Goal: Information Seeking & Learning: Learn about a topic

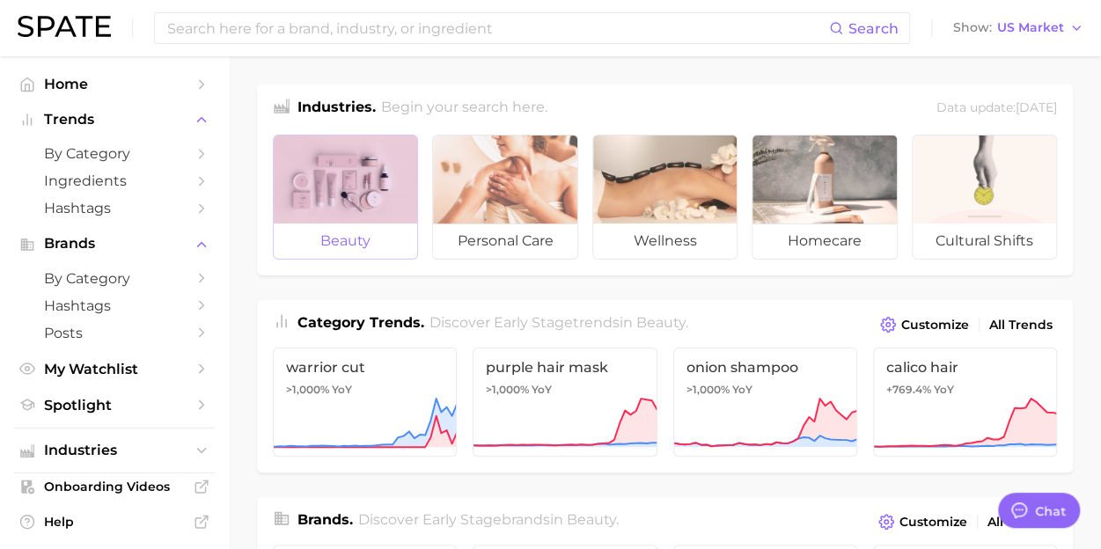
click at [333, 214] on div at bounding box center [345, 180] width 143 height 88
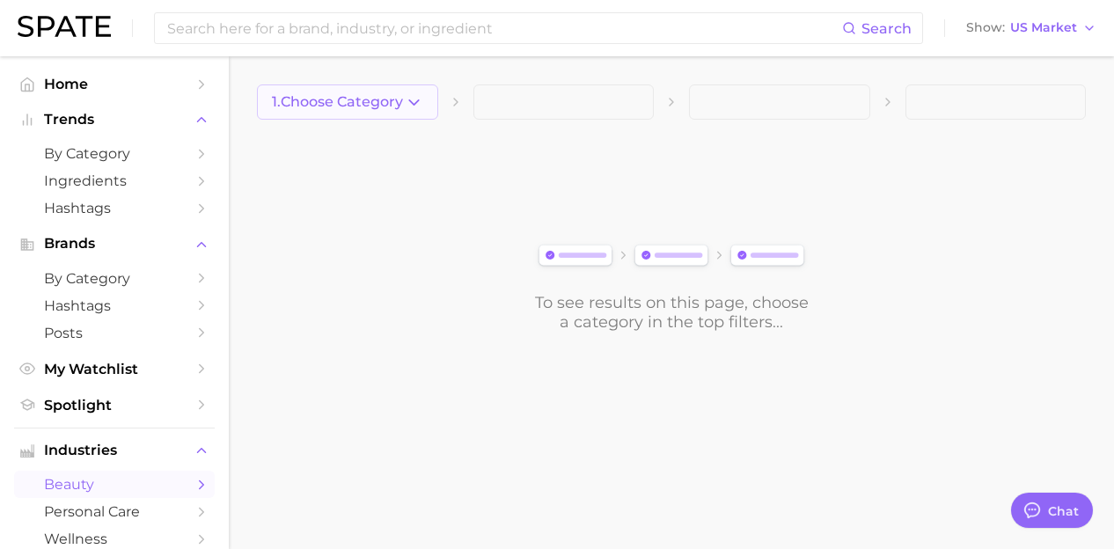
click at [356, 114] on button "1. Choose Category" at bounding box center [347, 101] width 181 height 35
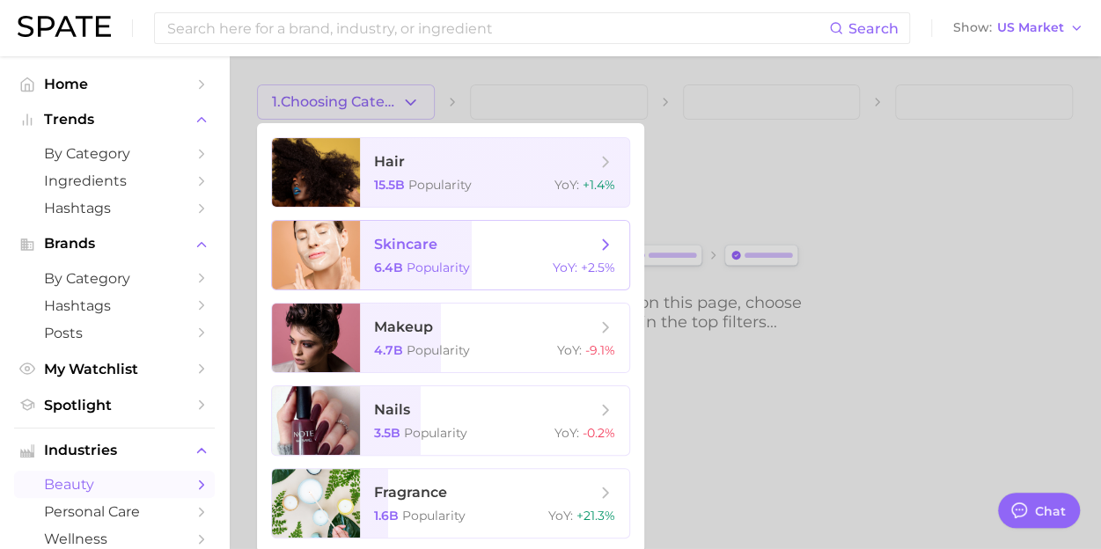
click at [392, 246] on span "skincare" at bounding box center [405, 244] width 63 height 17
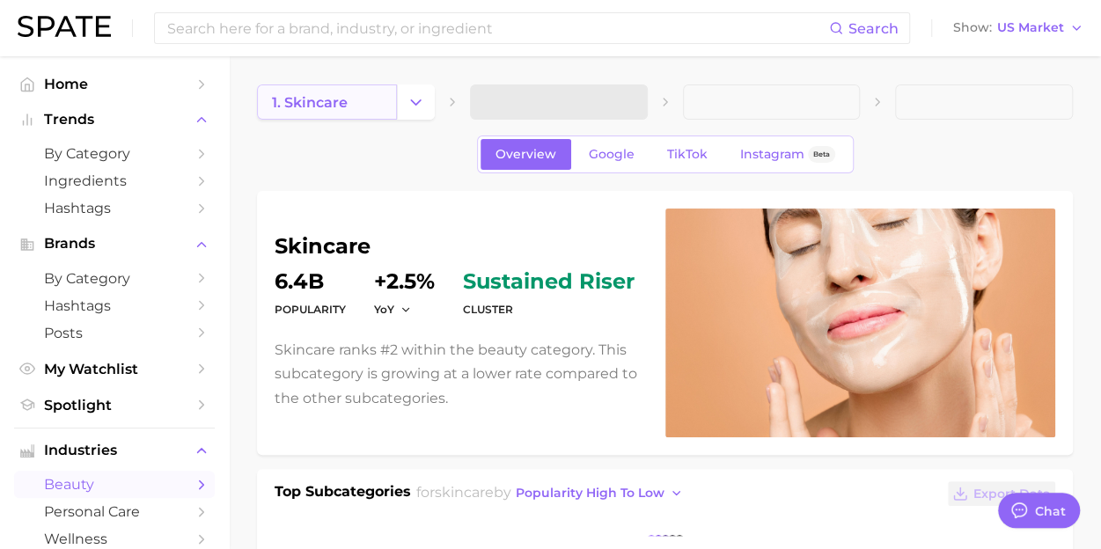
type textarea "x"
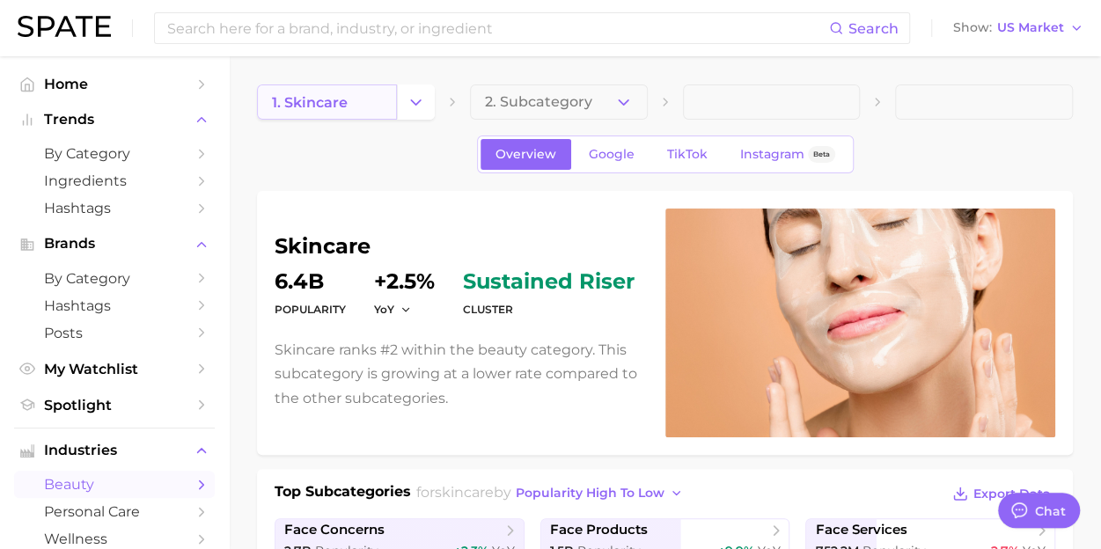
click at [365, 106] on link "1. skincare" at bounding box center [327, 101] width 140 height 35
click at [412, 116] on button "Change Category" at bounding box center [416, 101] width 38 height 35
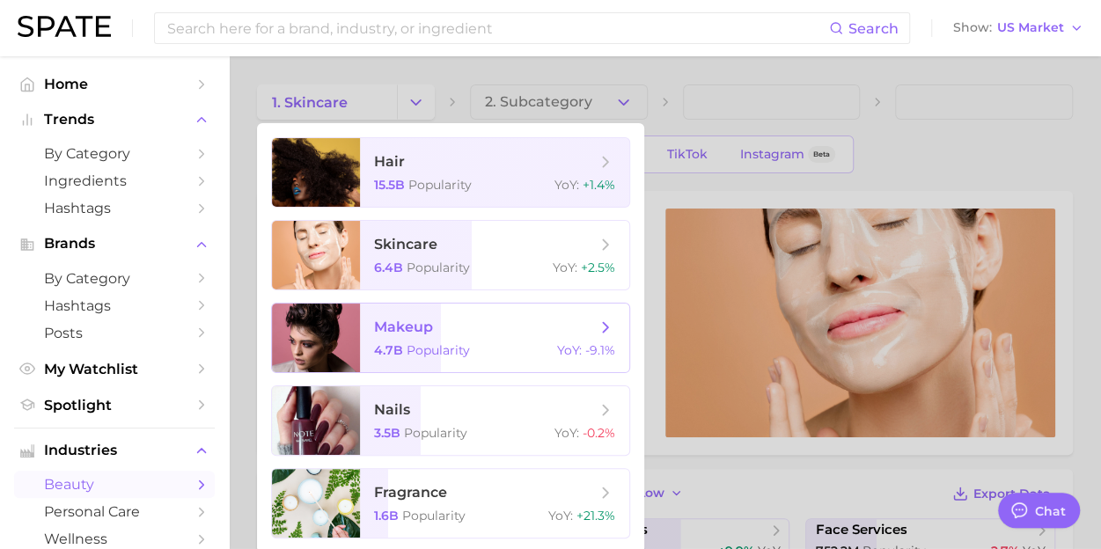
click at [410, 322] on span "makeup" at bounding box center [403, 327] width 59 height 17
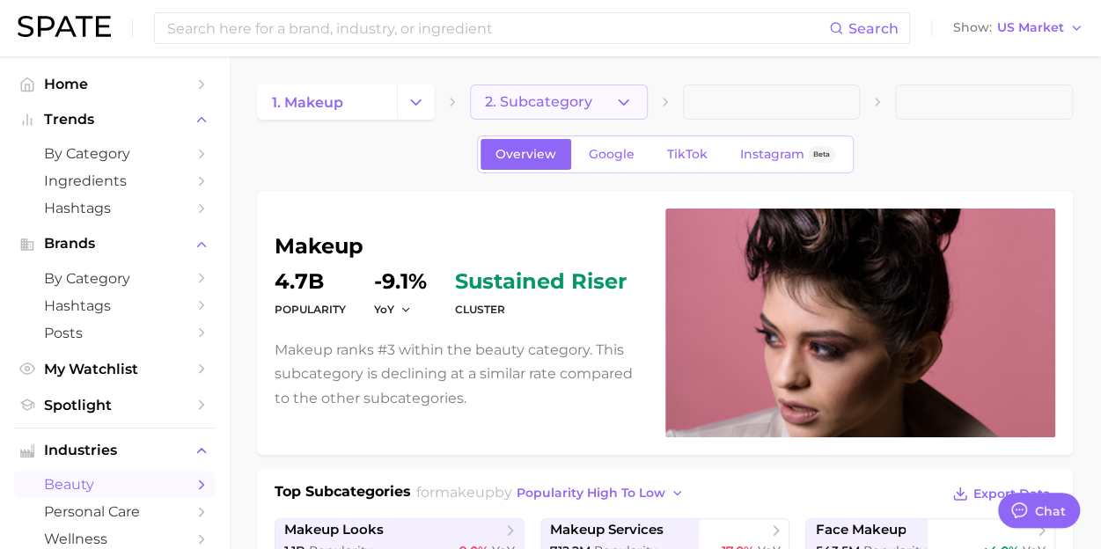
click at [628, 101] on icon "button" at bounding box center [623, 102] width 18 height 18
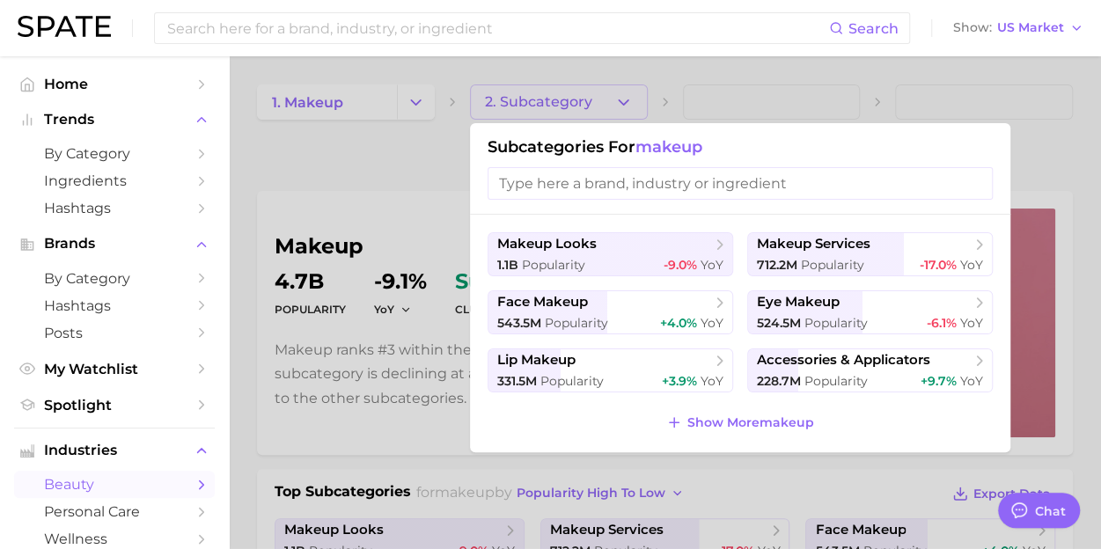
click at [628, 100] on div at bounding box center [550, 274] width 1101 height 549
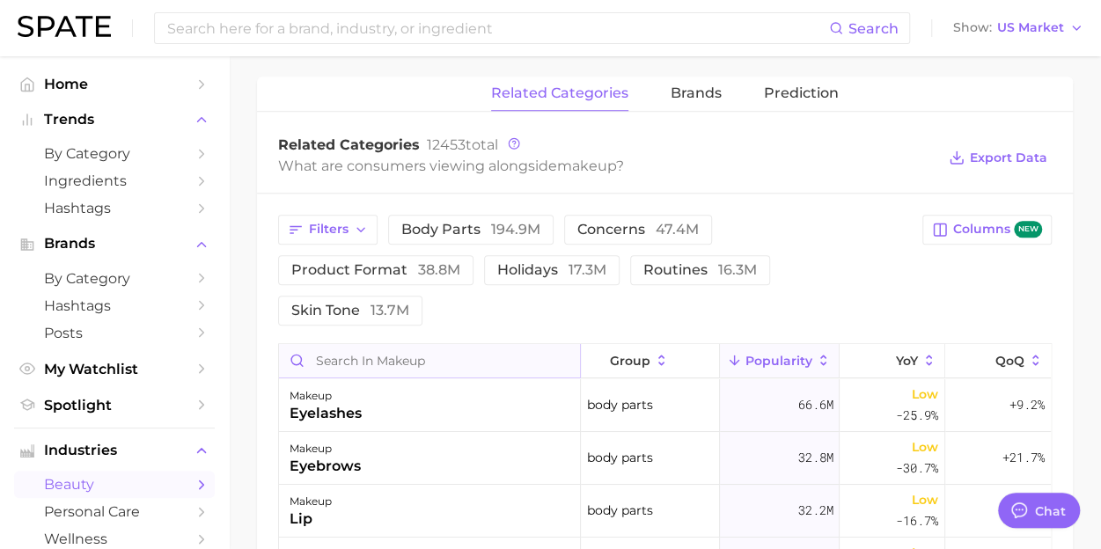
click at [471, 344] on input "Search in makeup" at bounding box center [429, 360] width 301 height 33
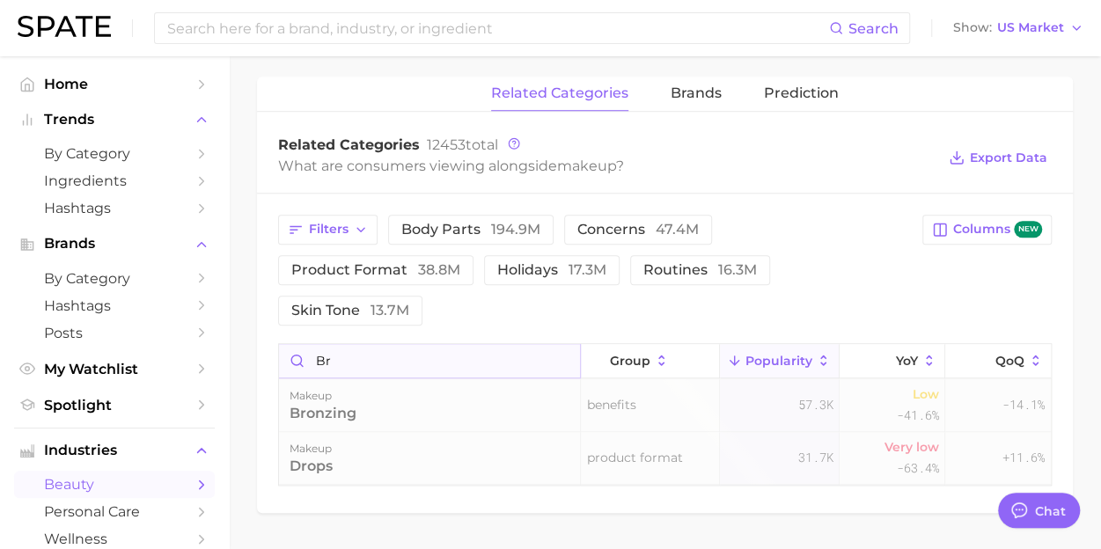
type input "b"
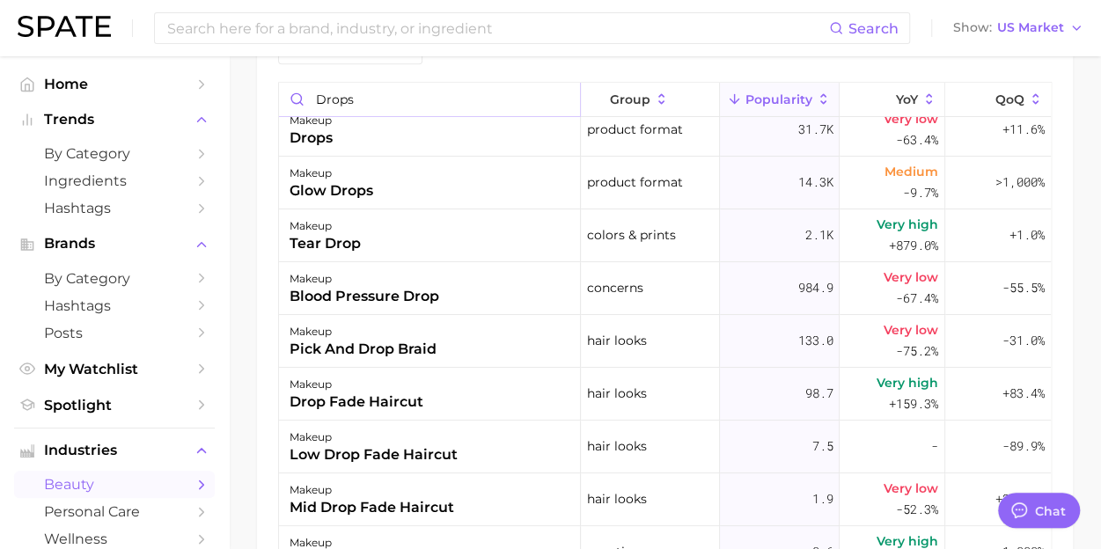
scroll to position [15, 0]
type input "drops"
click at [100, 273] on span "by Category" at bounding box center [114, 278] width 141 height 17
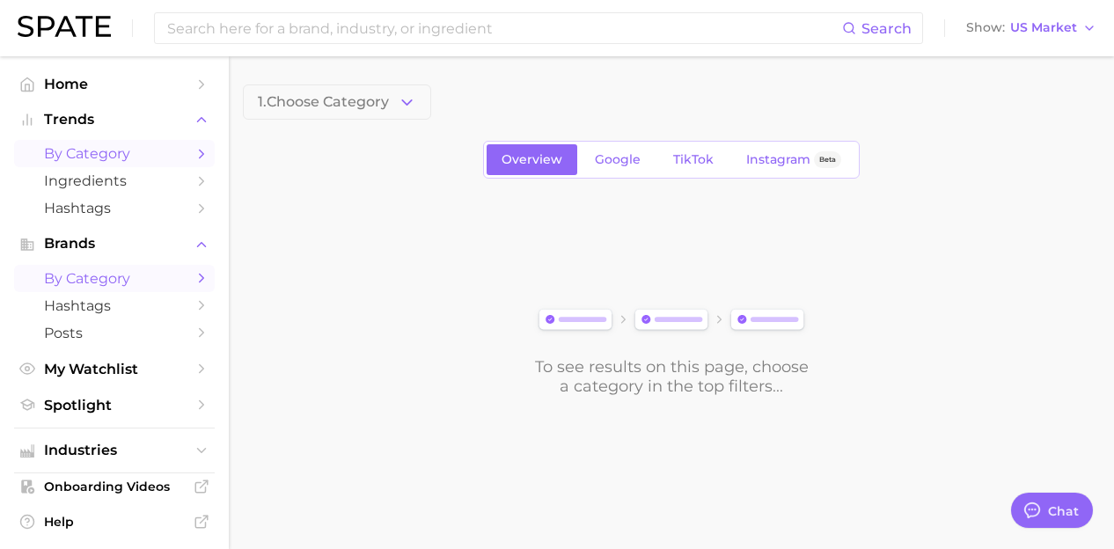
click at [88, 159] on span "by Category" at bounding box center [114, 153] width 141 height 17
click at [88, 202] on span "Hashtags" at bounding box center [114, 208] width 141 height 17
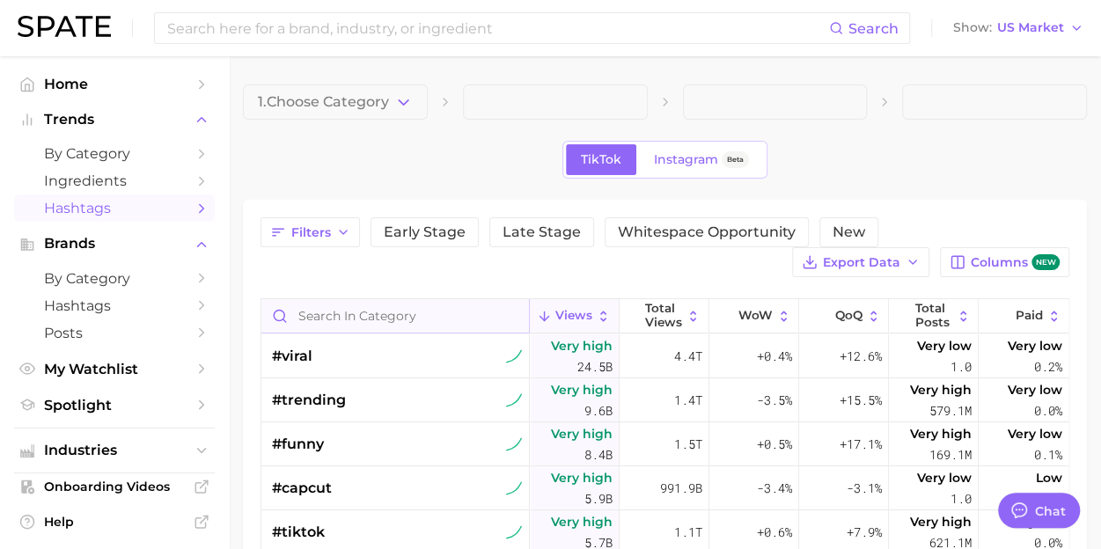
click at [308, 304] on input "Search in category" at bounding box center [395, 315] width 268 height 33
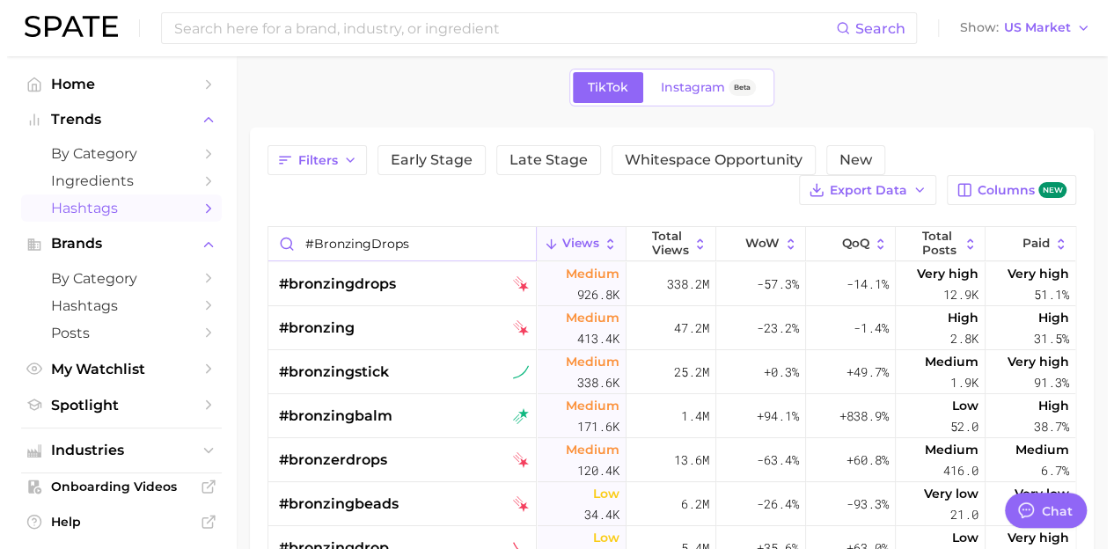
scroll to position [73, 0]
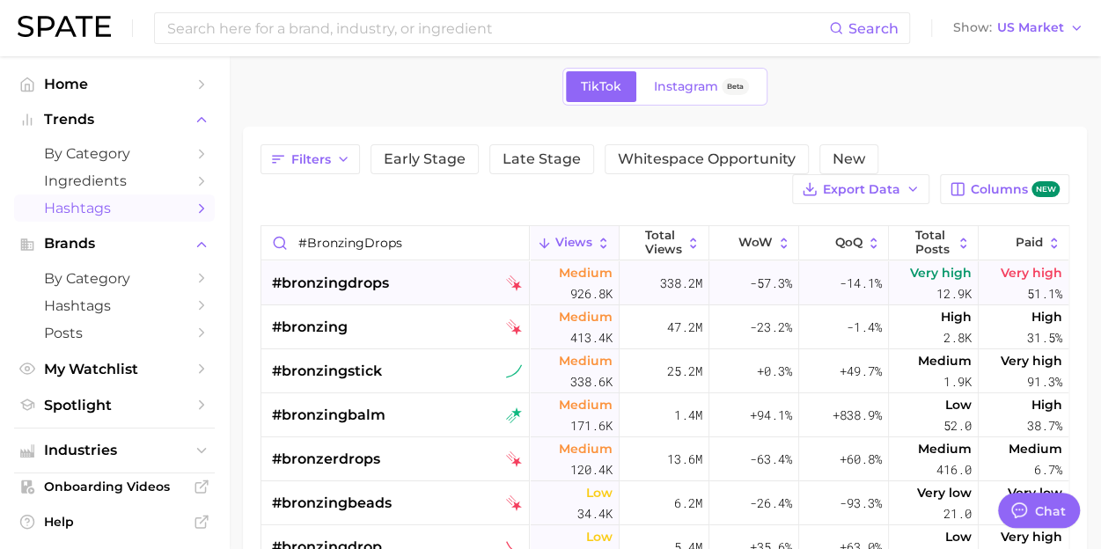
click at [337, 285] on span "#bronzingdrops" at bounding box center [330, 283] width 117 height 21
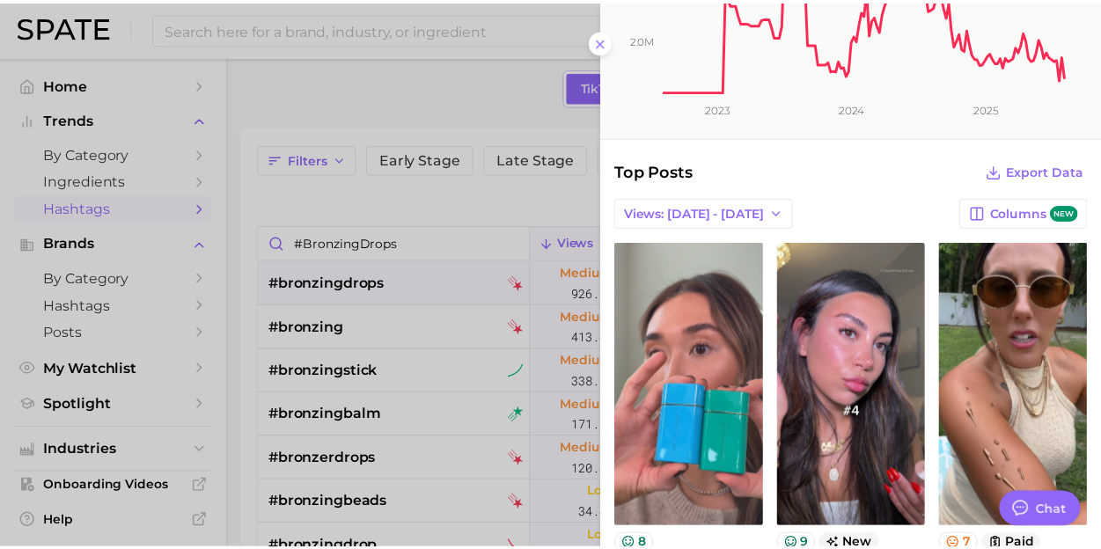
scroll to position [0, 0]
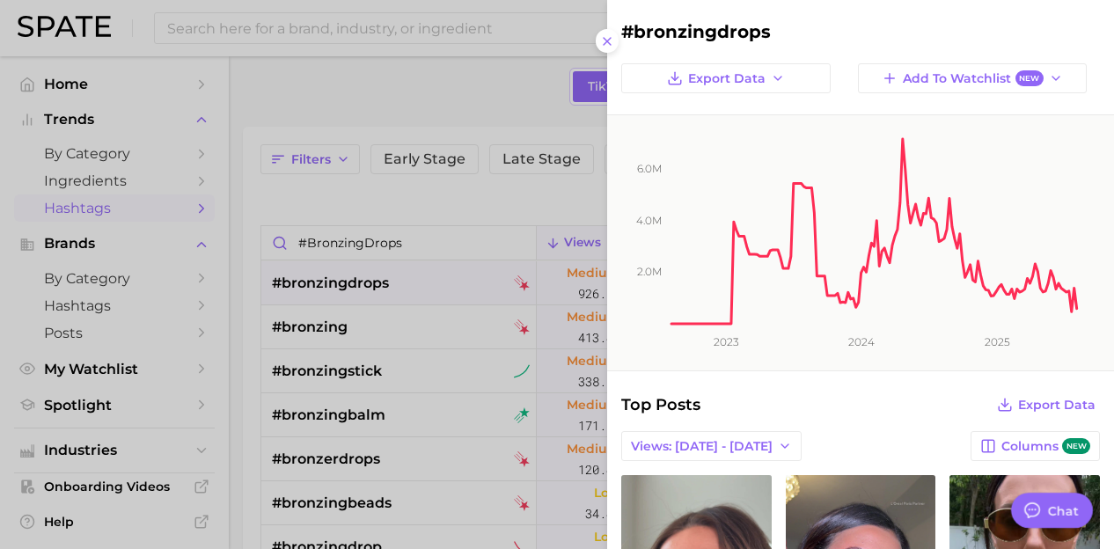
click at [533, 214] on div at bounding box center [557, 274] width 1114 height 549
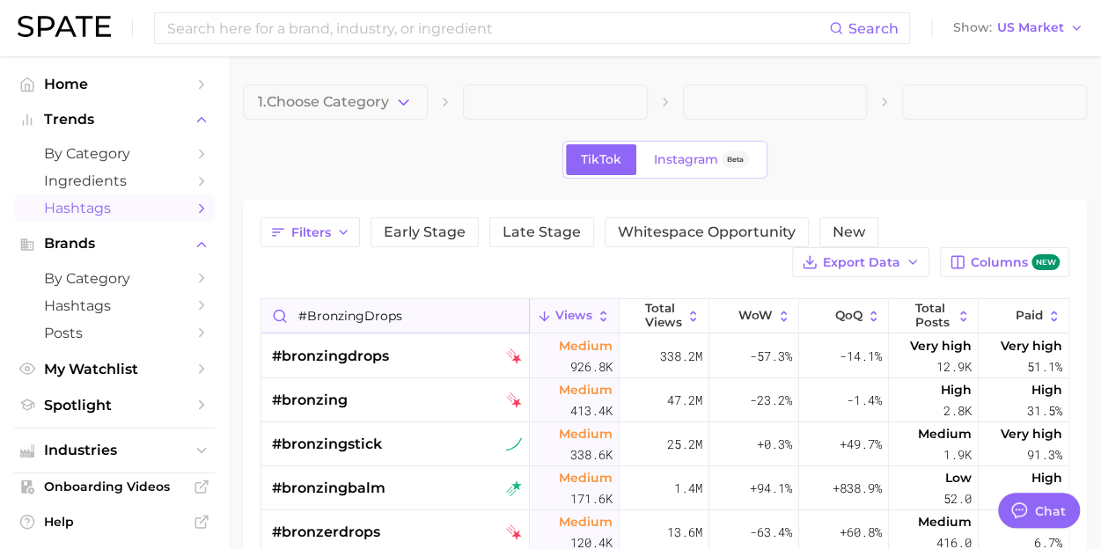
click at [365, 319] on input "#bronzingDrops" at bounding box center [395, 315] width 268 height 33
type input "#bronzeDrops"
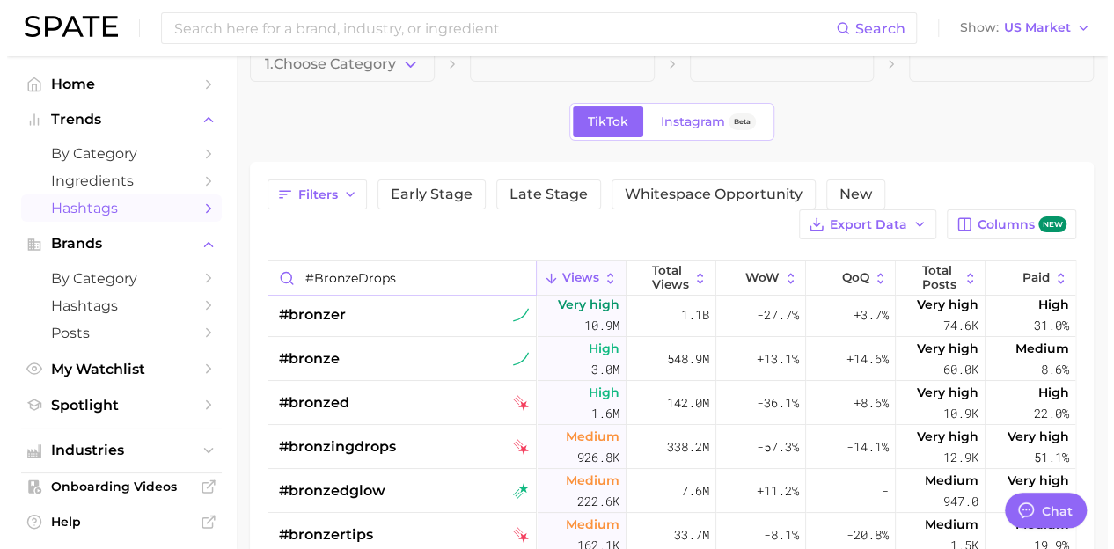
scroll to position [40, 0]
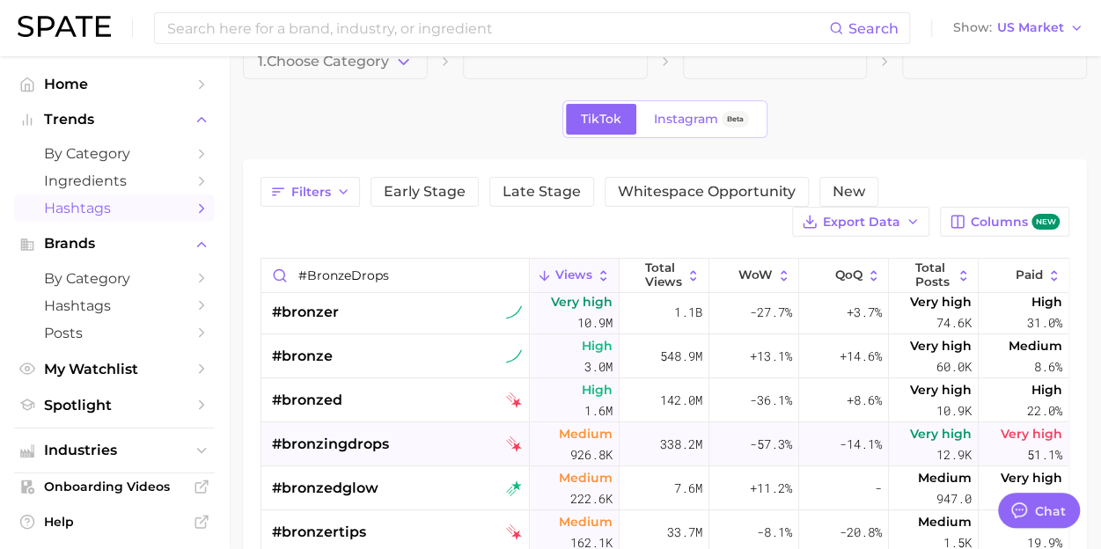
click at [378, 447] on span "#bronzingdrops" at bounding box center [330, 444] width 117 height 21
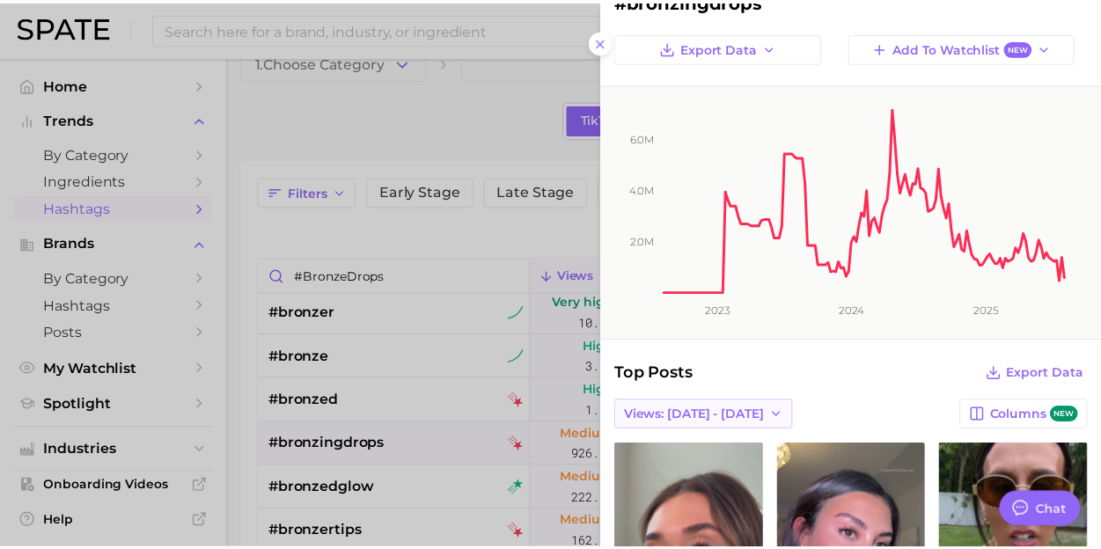
scroll to position [0, 0]
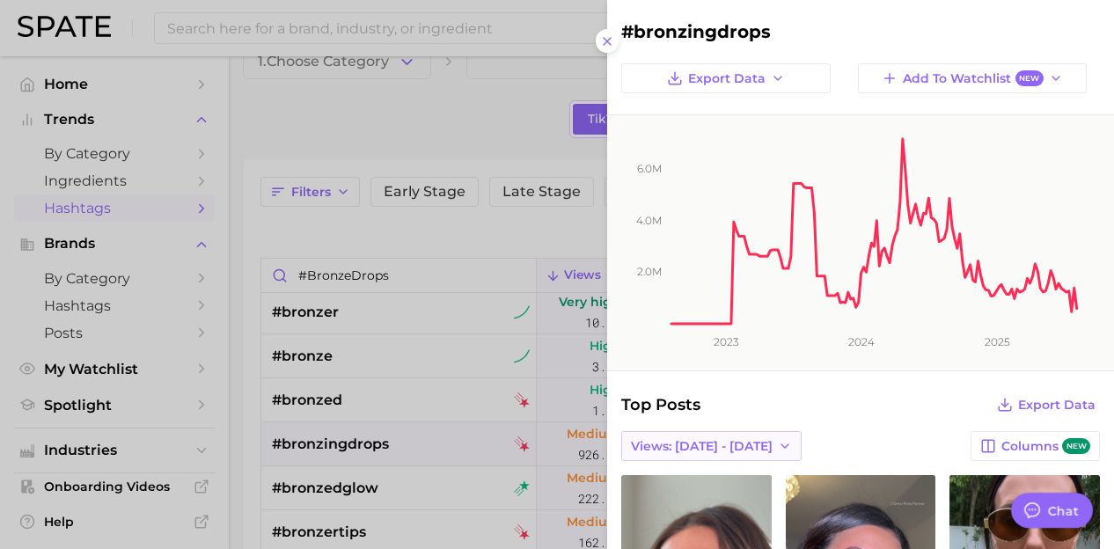
click at [753, 446] on span "Views: [DATE] - [DATE]" at bounding box center [702, 446] width 142 height 15
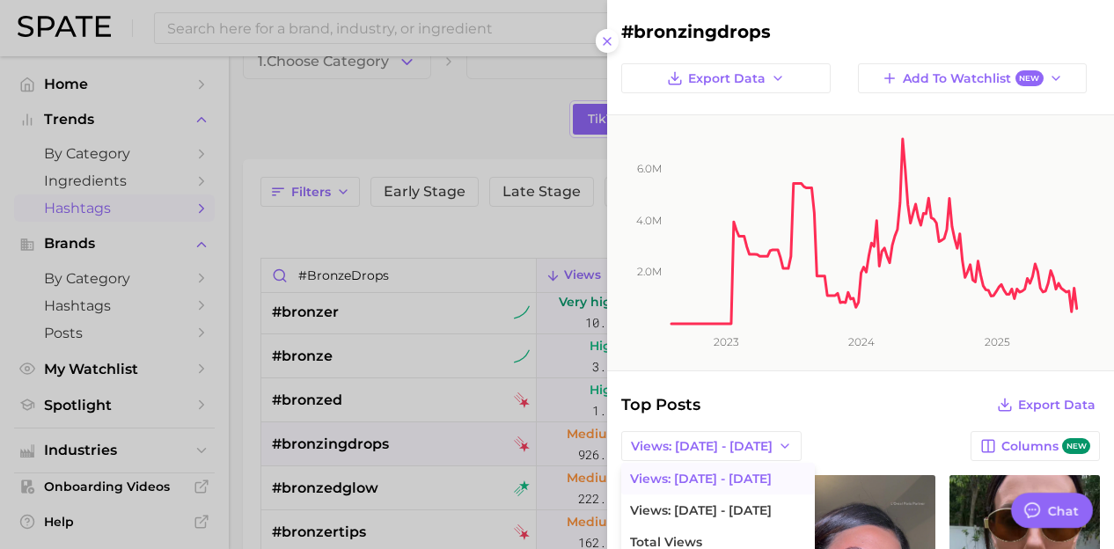
click at [825, 438] on div "Views: [DATE] - [DATE] Views: [DATE] - [DATE] Views: [DATE] - [DATE] Total View…" at bounding box center [860, 446] width 479 height 30
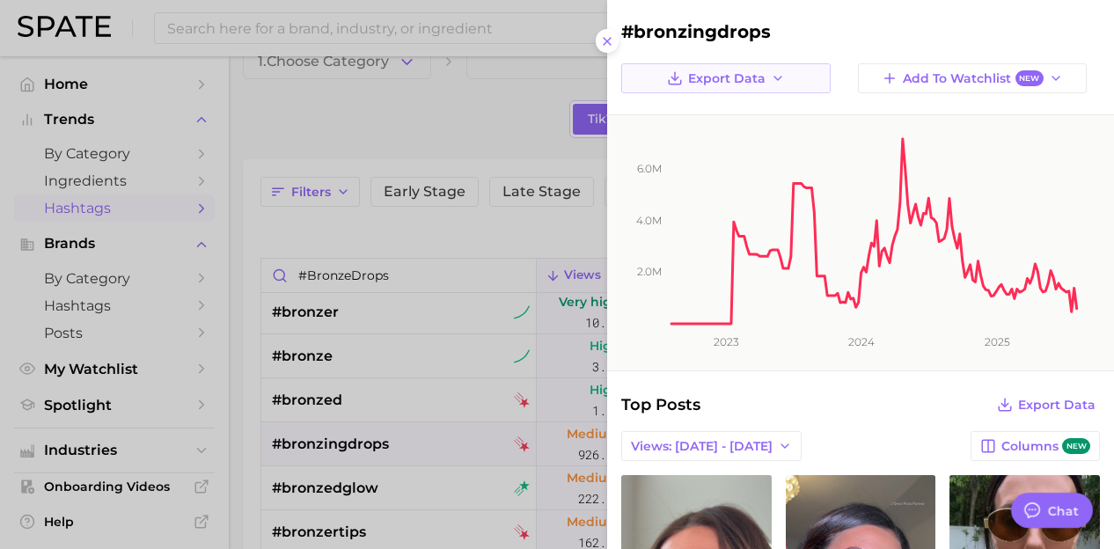
click at [775, 73] on icon "button" at bounding box center [778, 78] width 14 height 14
click at [320, 243] on div at bounding box center [557, 274] width 1114 height 549
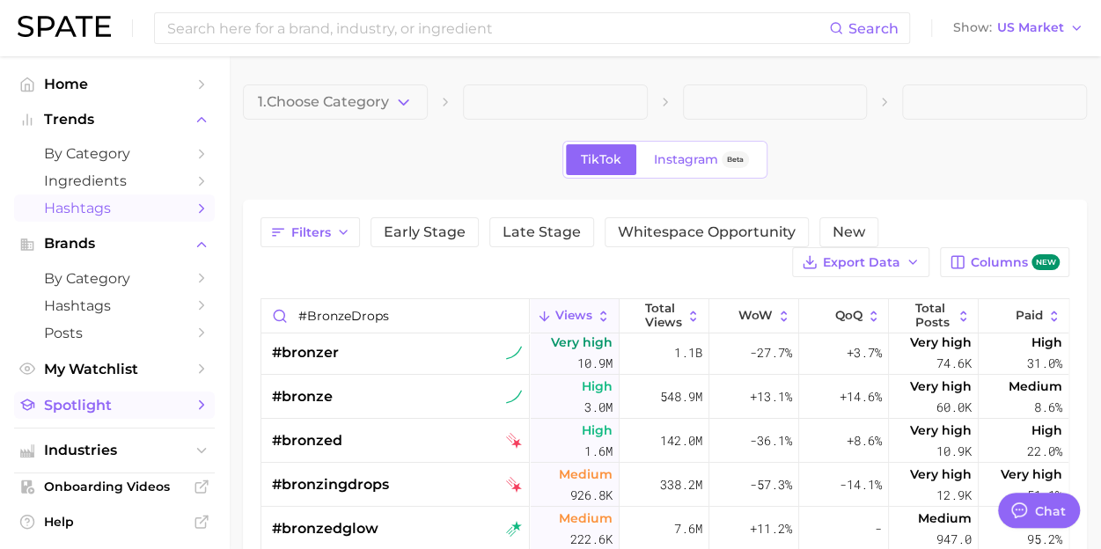
scroll to position [30, 0]
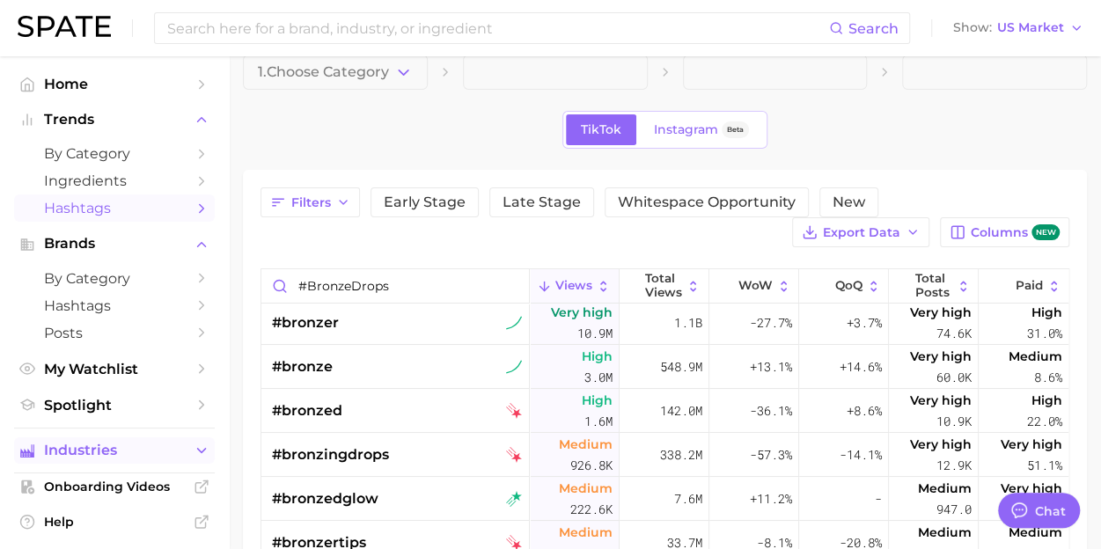
click at [128, 447] on span "Industries" at bounding box center [114, 451] width 141 height 16
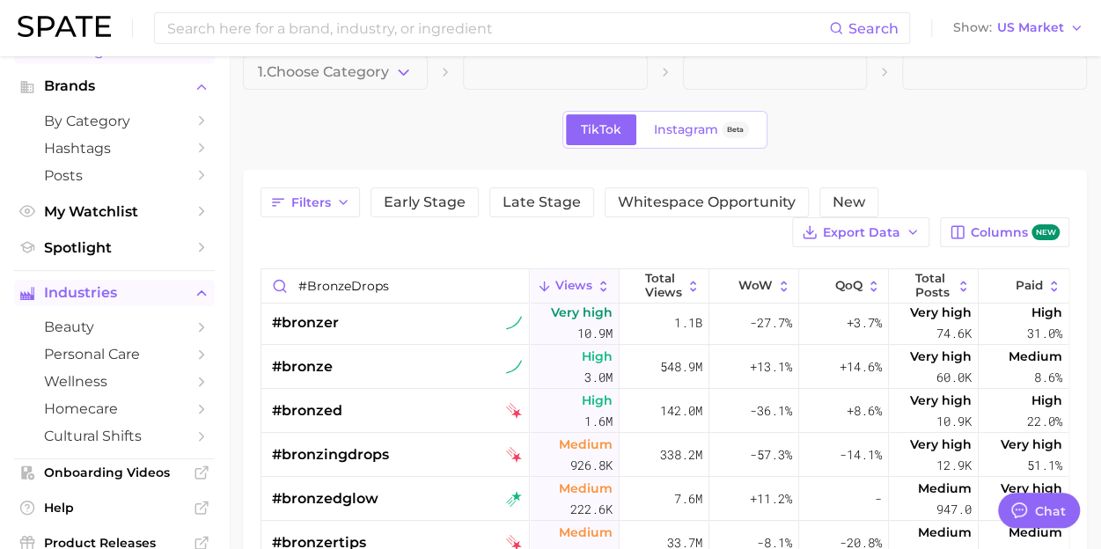
scroll to position [158, 0]
click at [96, 328] on span "beauty" at bounding box center [114, 326] width 141 height 17
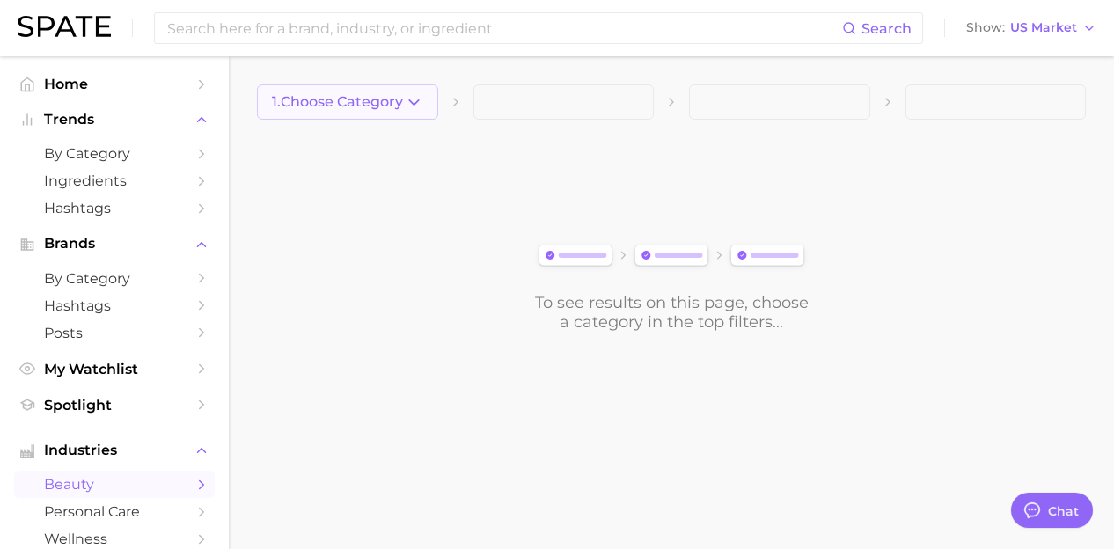
click at [369, 106] on span "1. Choose Category" at bounding box center [337, 102] width 131 height 16
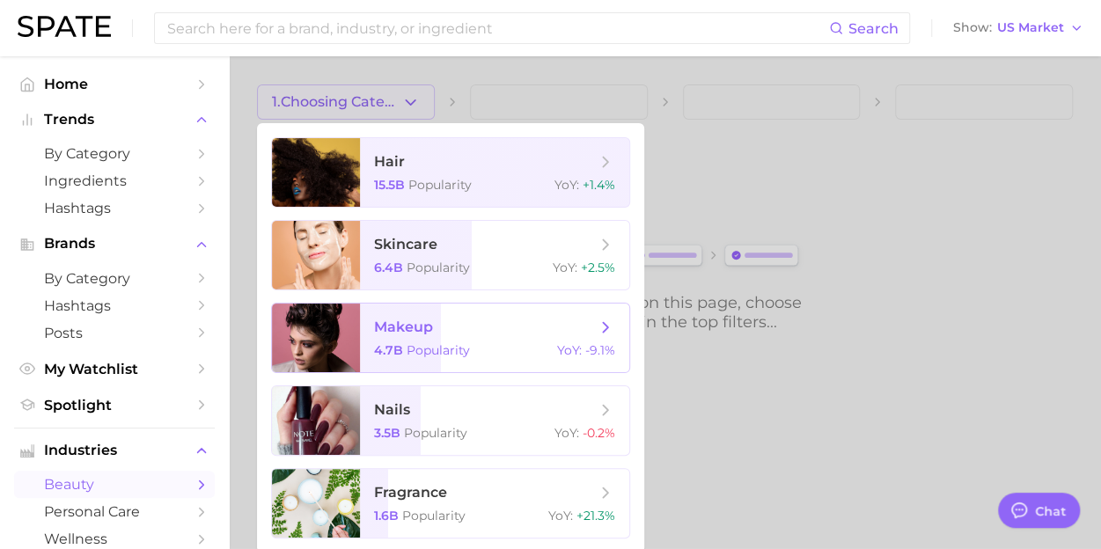
click at [371, 347] on span "makeup 4.7b Popularity YoY : -9.1%" at bounding box center [494, 338] width 269 height 69
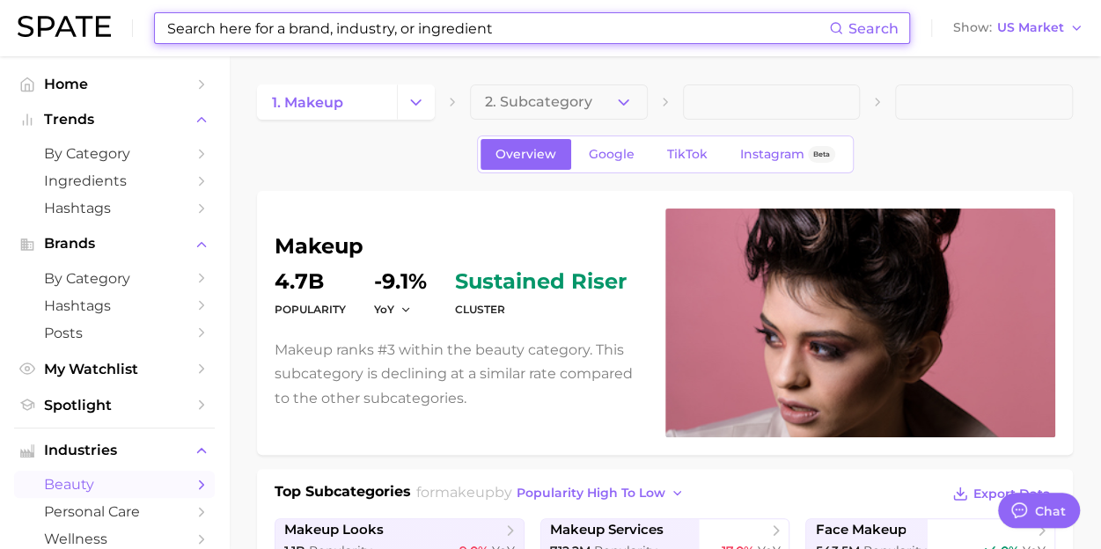
click at [246, 41] on input at bounding box center [497, 28] width 664 height 30
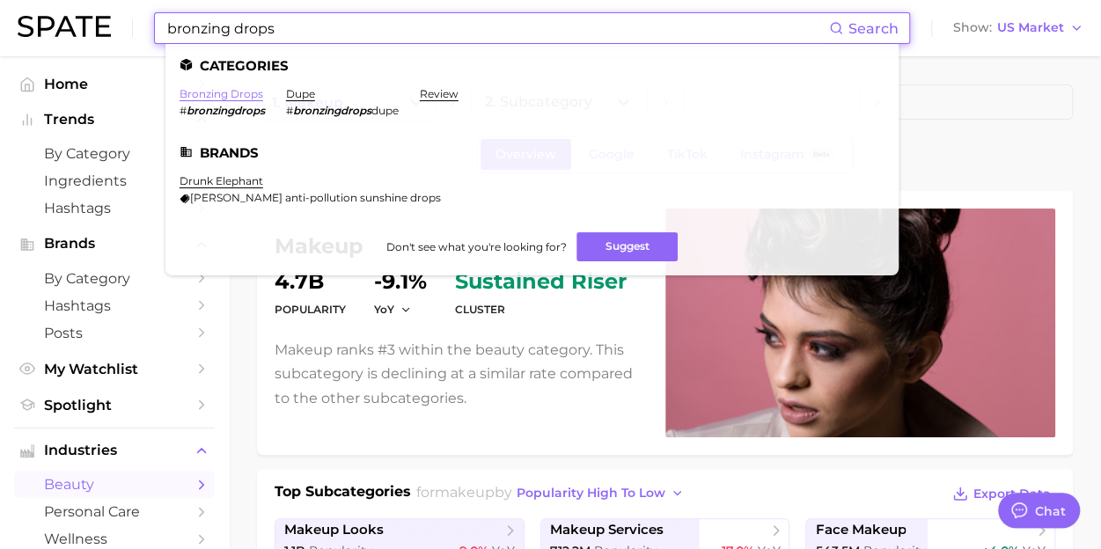
type input "bronzing drops"
click at [238, 97] on link "bronzing drops" at bounding box center [222, 93] width 84 height 13
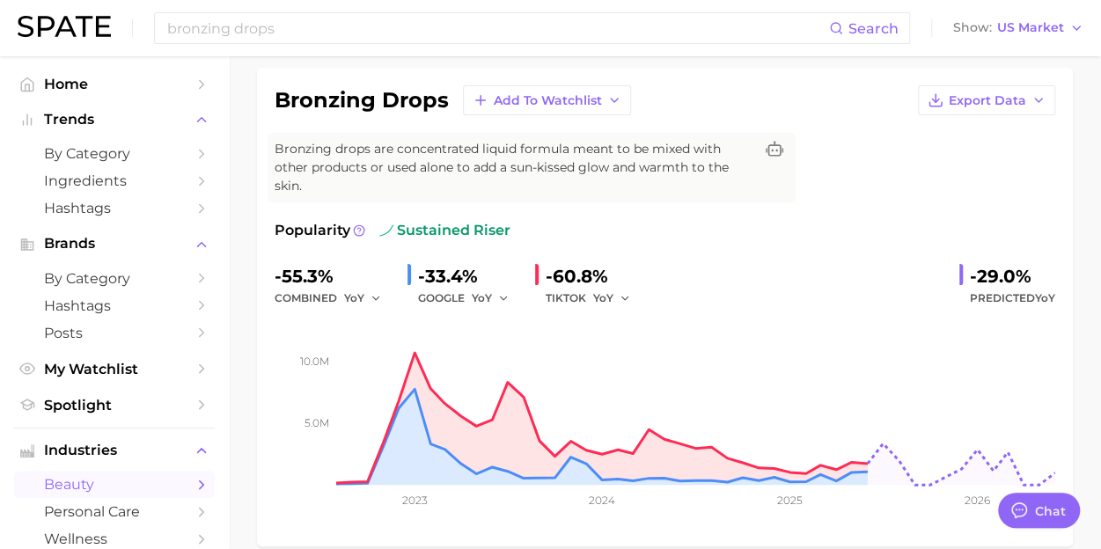
scroll to position [122, 0]
click at [356, 235] on circle at bounding box center [359, 231] width 11 height 11
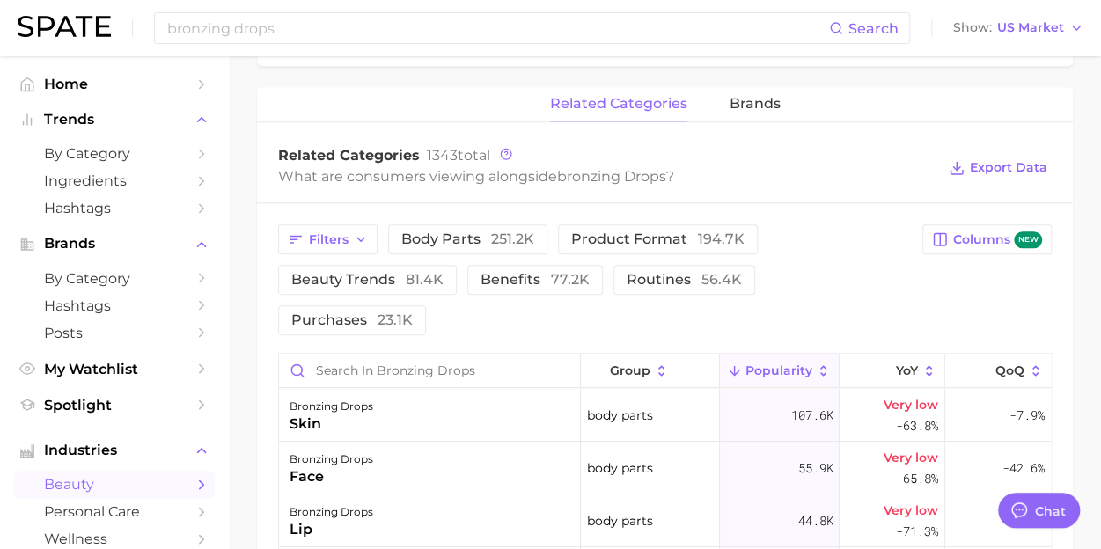
scroll to position [807, 0]
click at [767, 116] on button "brands" at bounding box center [755, 102] width 51 height 34
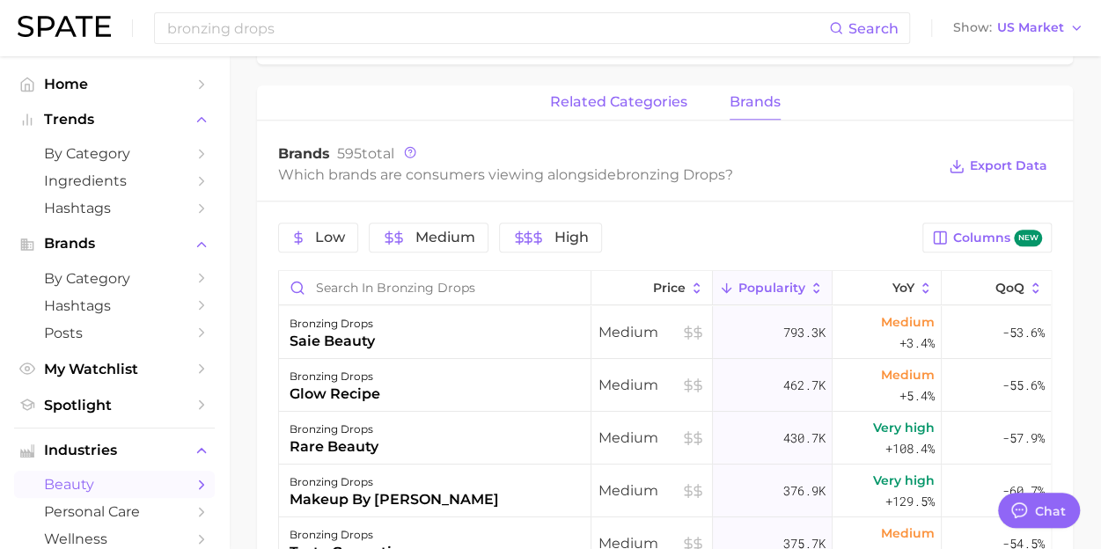
click at [633, 113] on button "related categories" at bounding box center [618, 102] width 137 height 34
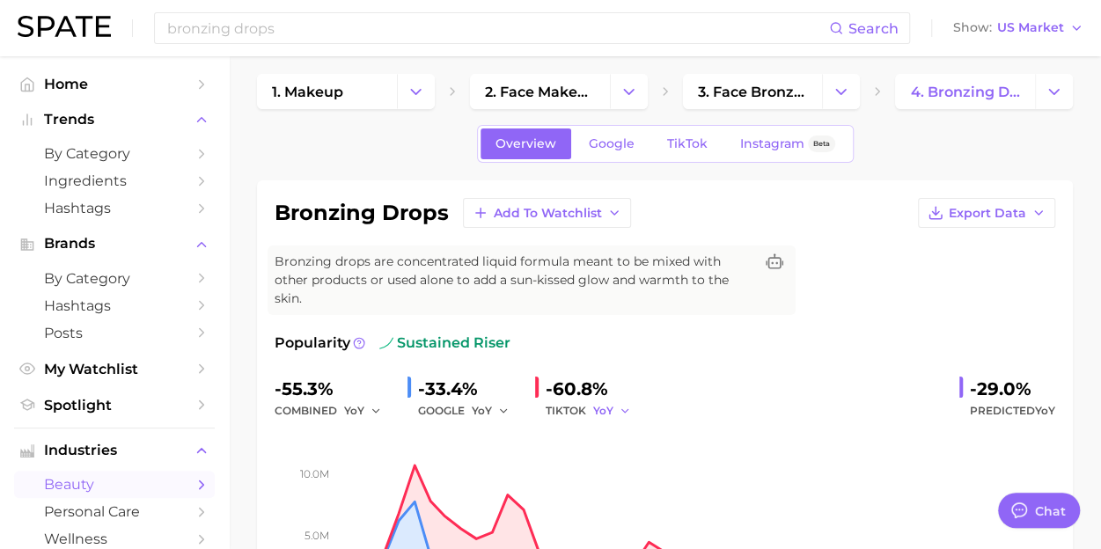
scroll to position [9, 0]
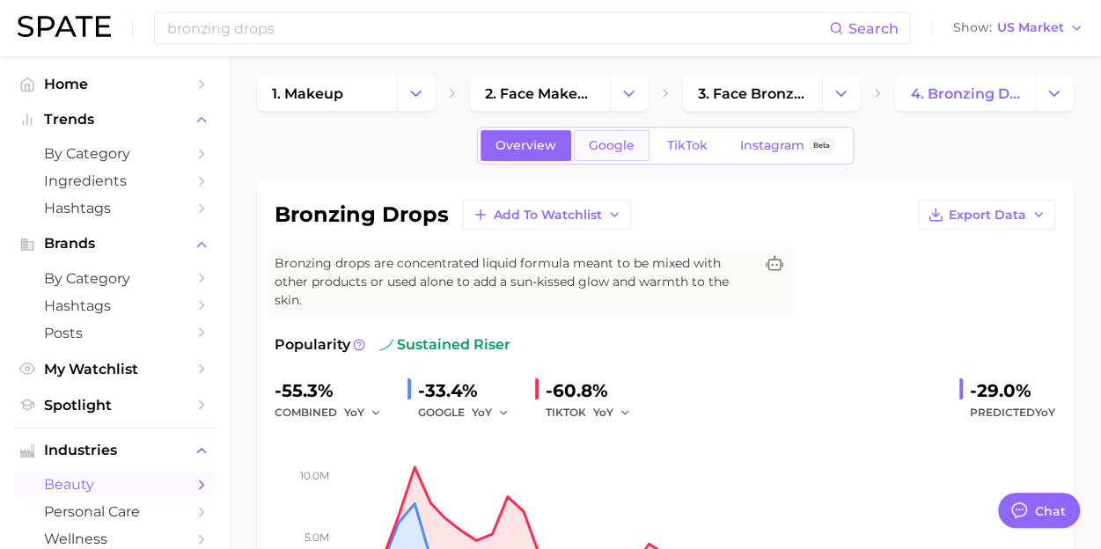
click at [607, 153] on link "Google" at bounding box center [612, 145] width 76 height 31
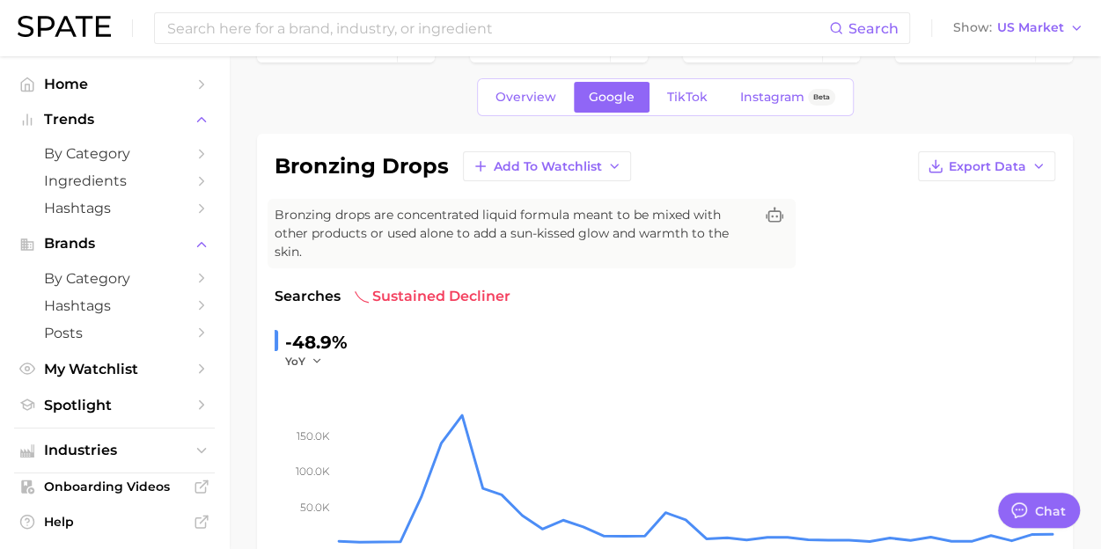
scroll to position [56, 0]
click at [679, 100] on span "TikTok" at bounding box center [687, 98] width 40 height 15
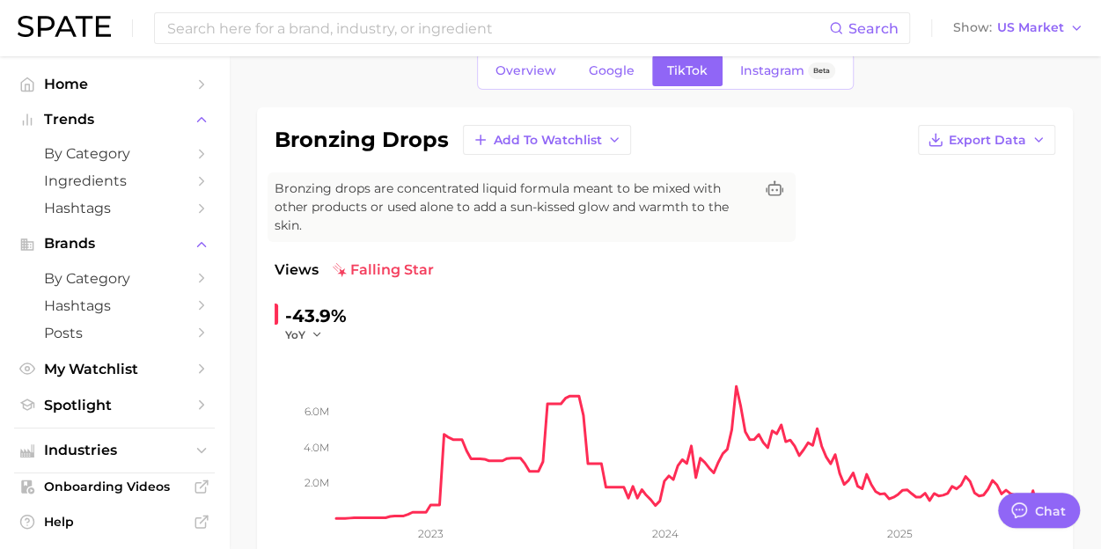
scroll to position [57, 0]
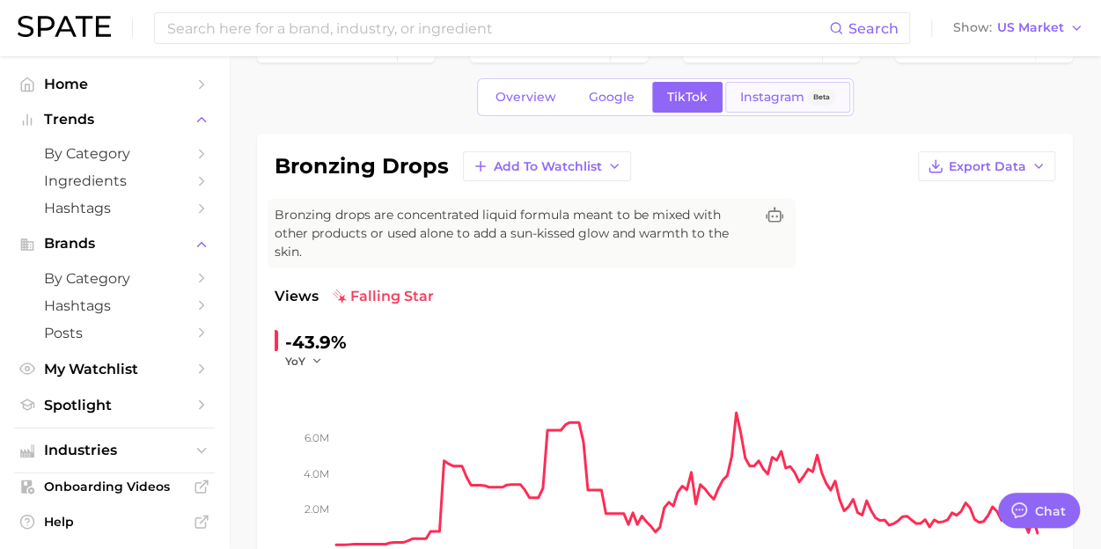
click at [766, 96] on span "Instagram" at bounding box center [772, 97] width 64 height 15
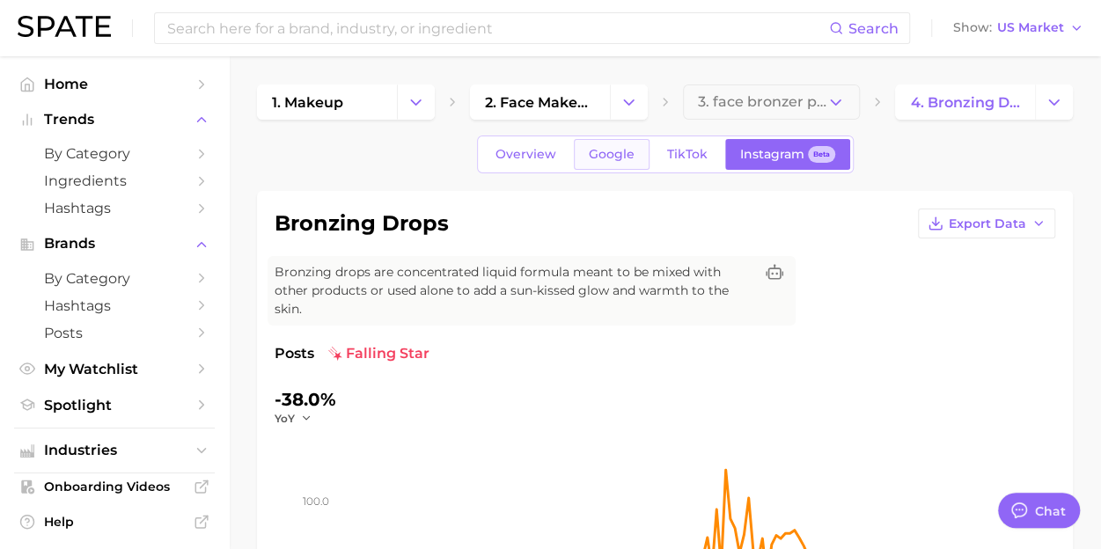
click at [615, 159] on span "Google" at bounding box center [612, 154] width 46 height 15
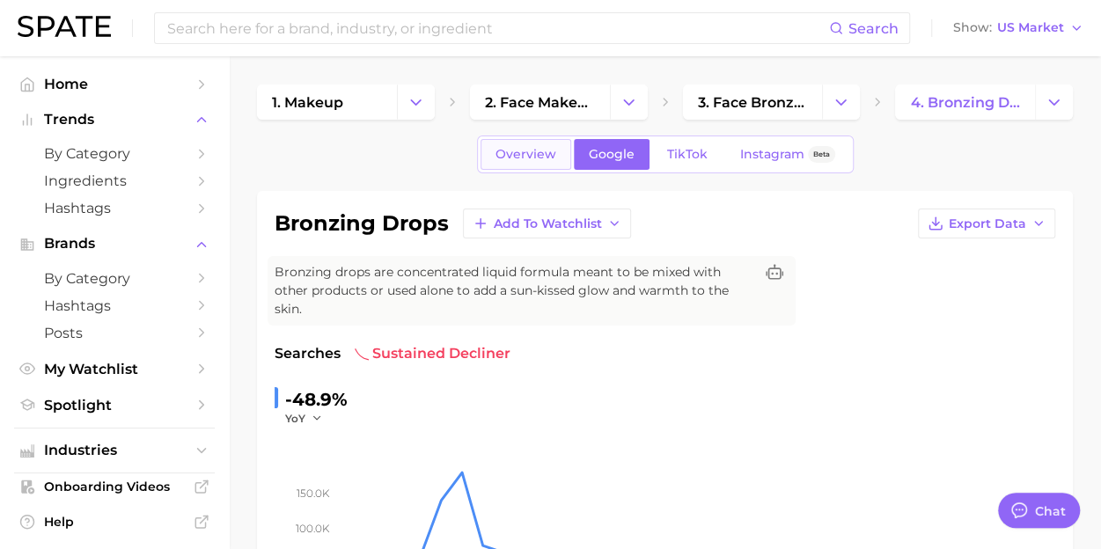
click at [547, 152] on span "Overview" at bounding box center [525, 154] width 61 height 15
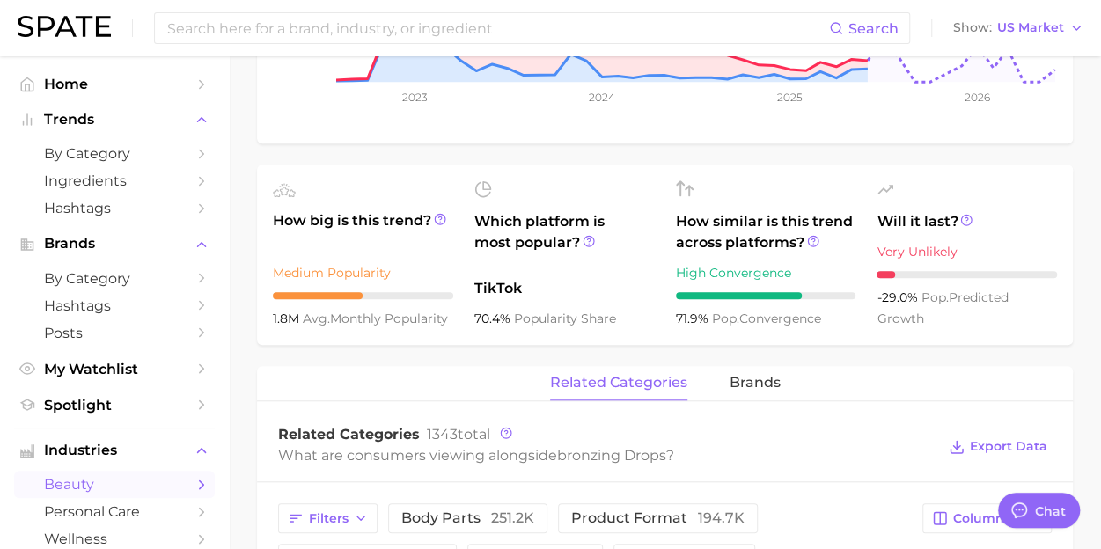
scroll to position [525, 0]
click at [441, 217] on icon at bounding box center [439, 219] width 3 height 4
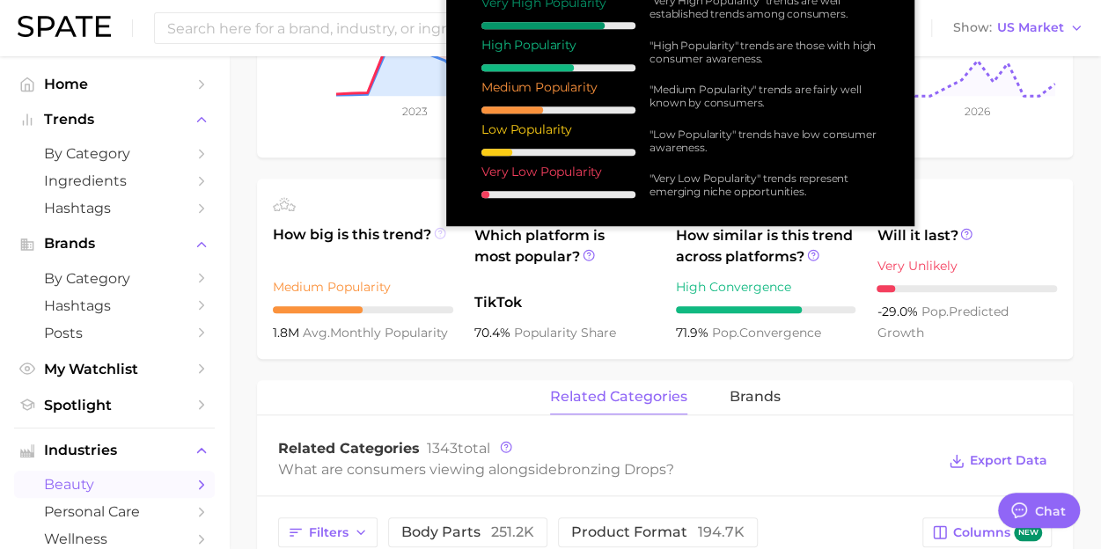
scroll to position [511, 0]
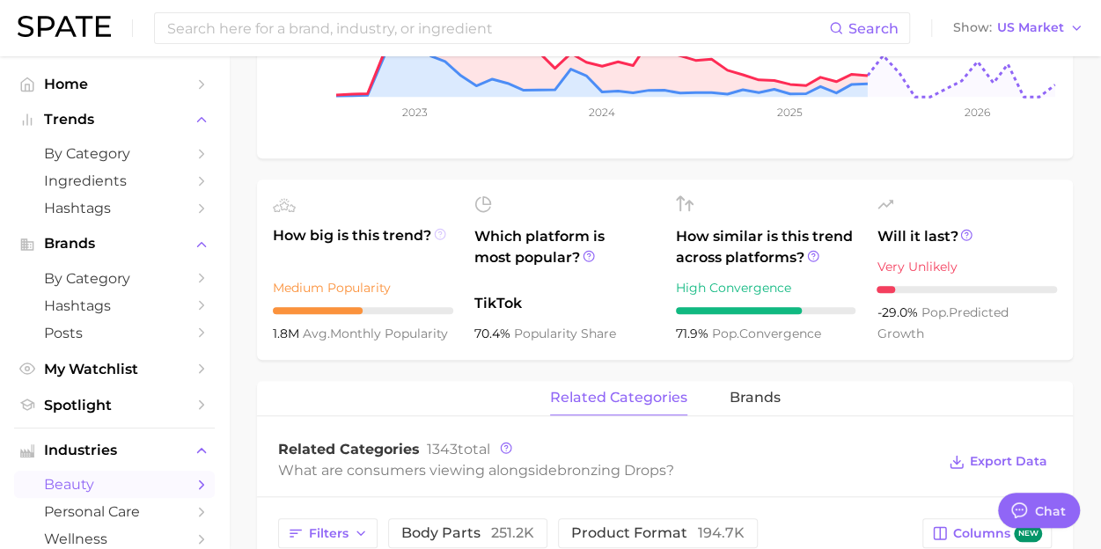
click at [435, 231] on circle at bounding box center [440, 234] width 11 height 11
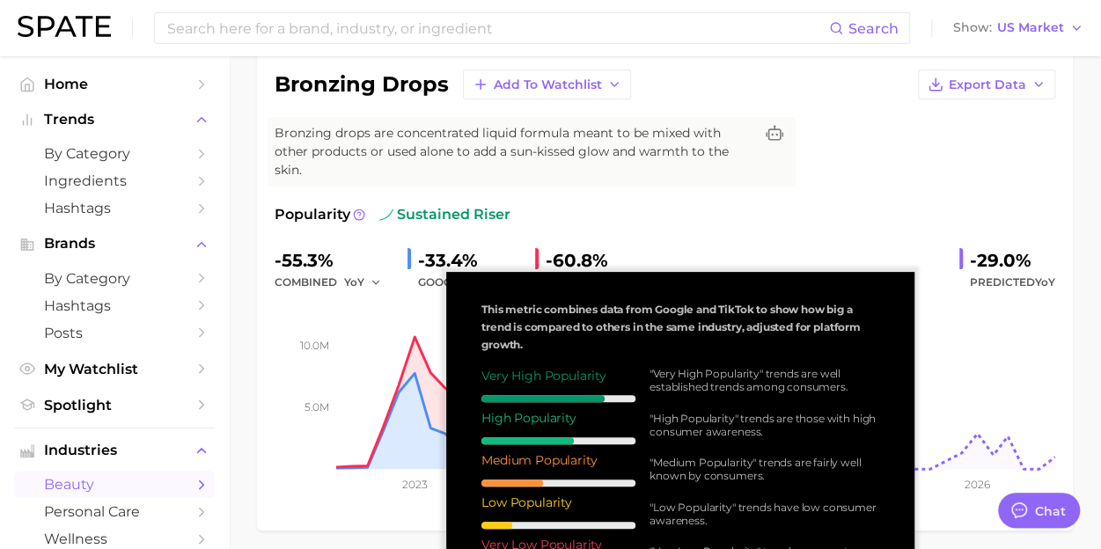
scroll to position [137, 0]
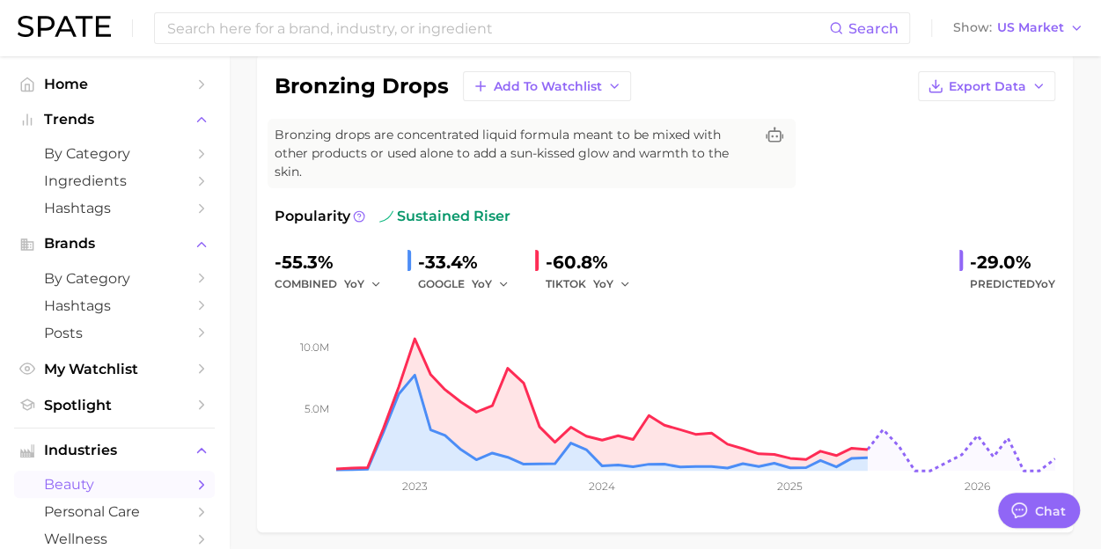
click at [259, 200] on div "bronzing drops Add to Watchlist Export Data Bronzing drops are concentrated liq…" at bounding box center [665, 293] width 816 height 479
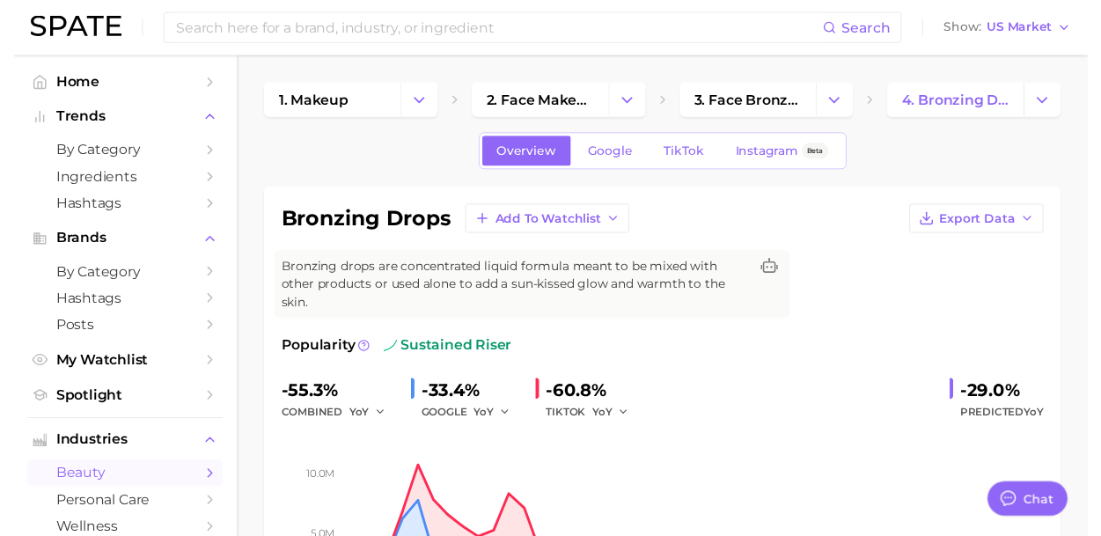
scroll to position [1, 0]
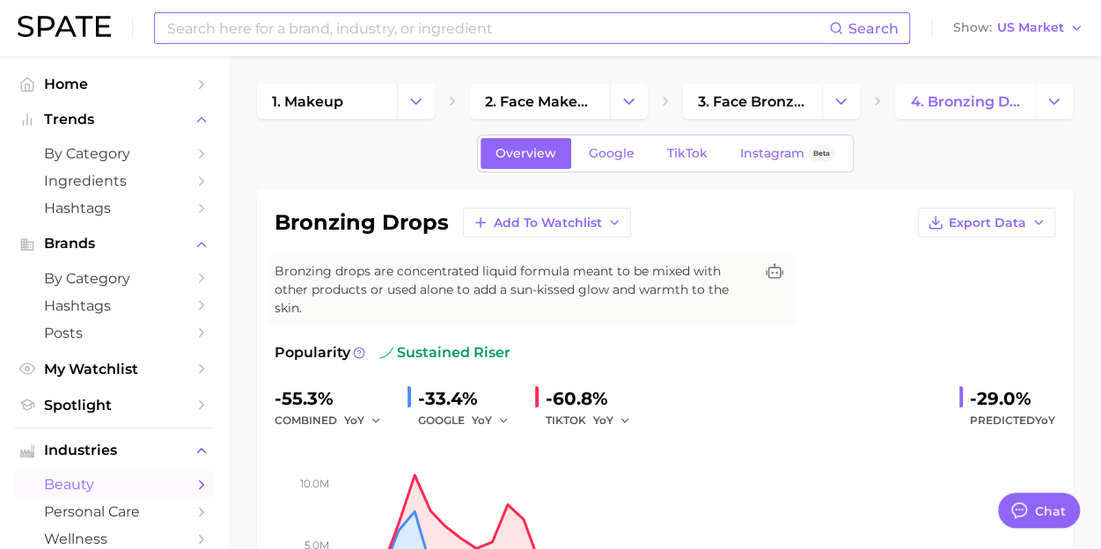
click at [282, 25] on input at bounding box center [497, 28] width 664 height 30
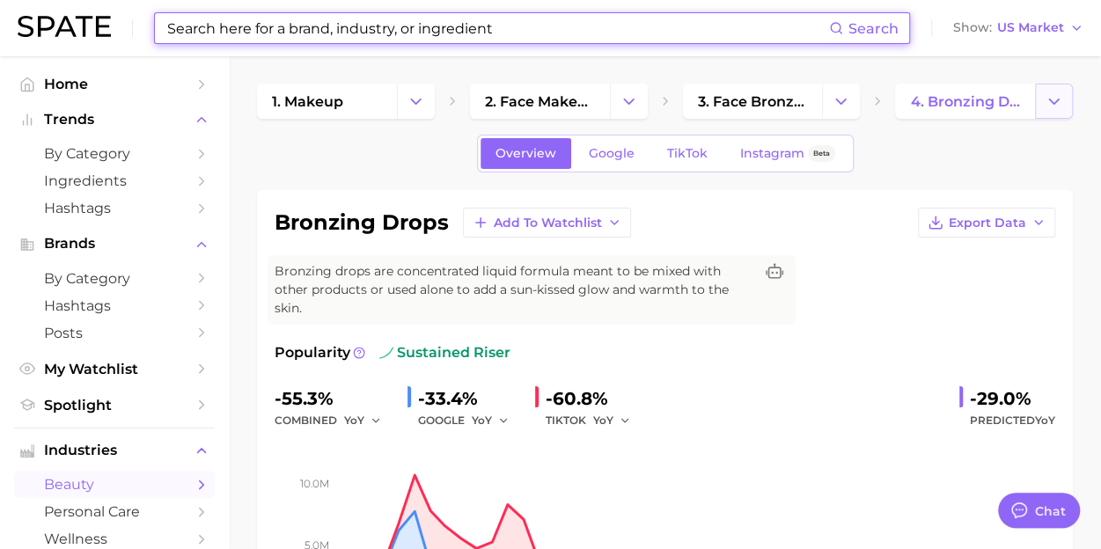
click at [1050, 94] on icon "Change Category" at bounding box center [1054, 101] width 18 height 18
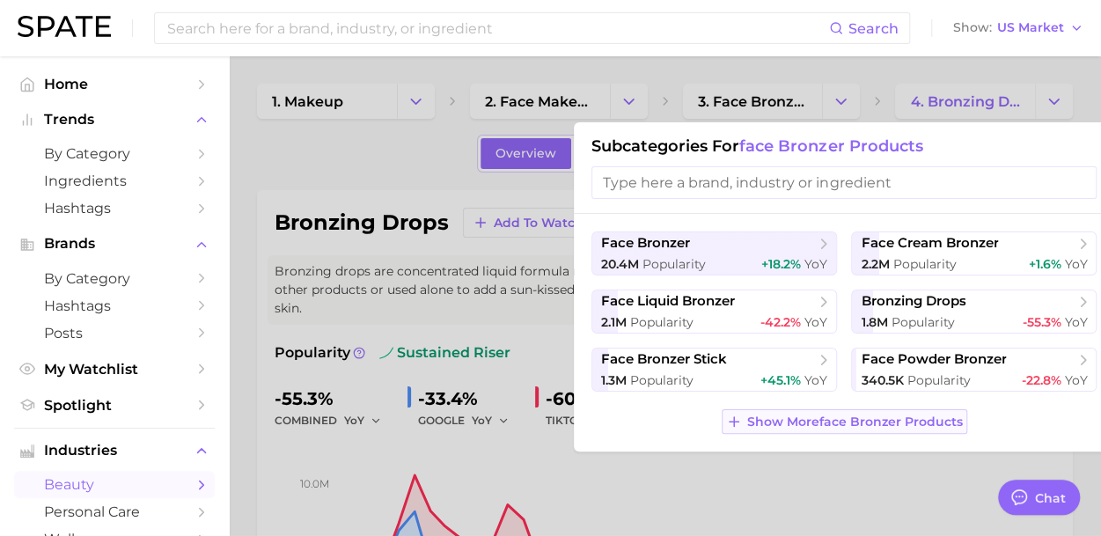
click at [760, 419] on span "Show More face bronzer products" at bounding box center [855, 421] width 216 height 15
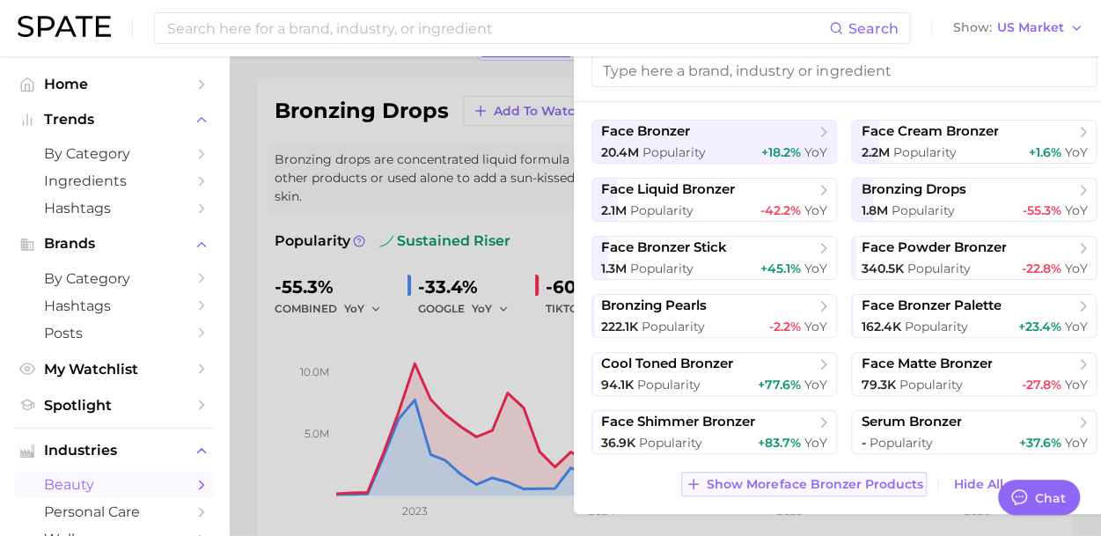
scroll to position [111, 0]
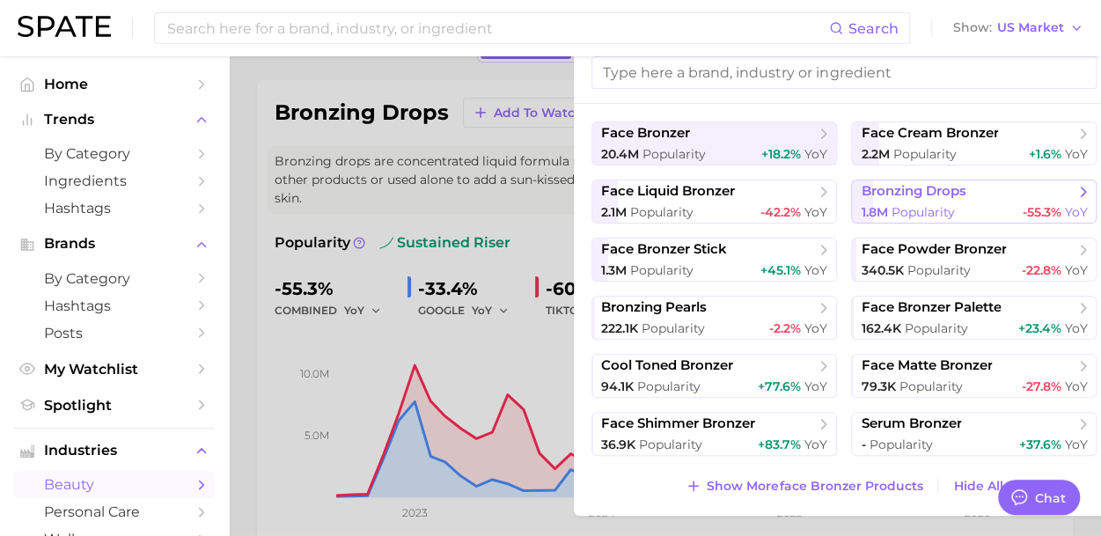
click at [880, 210] on span "1.8m" at bounding box center [874, 212] width 26 height 16
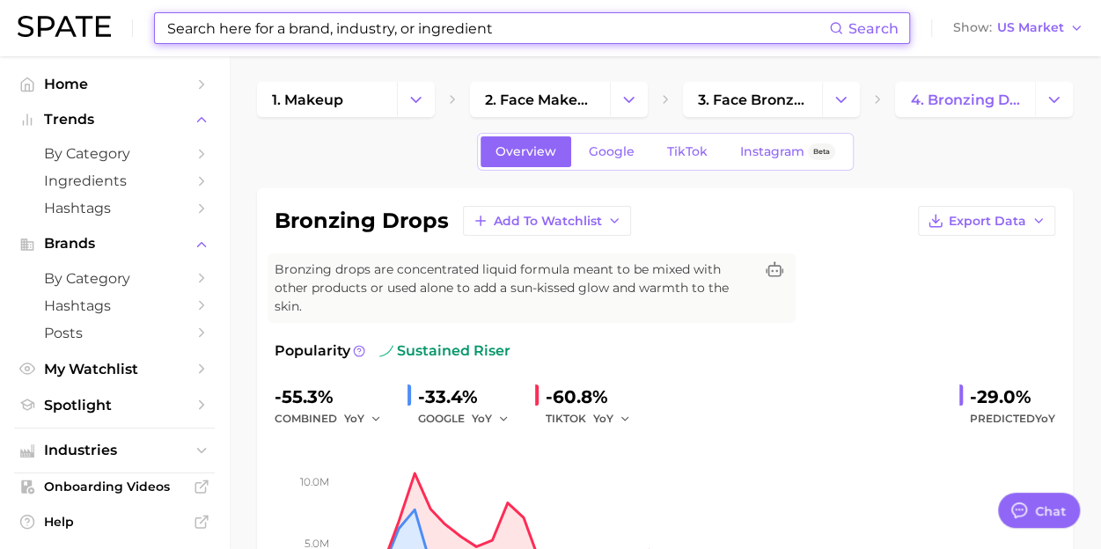
scroll to position [2, 0]
click at [1062, 26] on span "US Market" at bounding box center [1030, 28] width 67 height 10
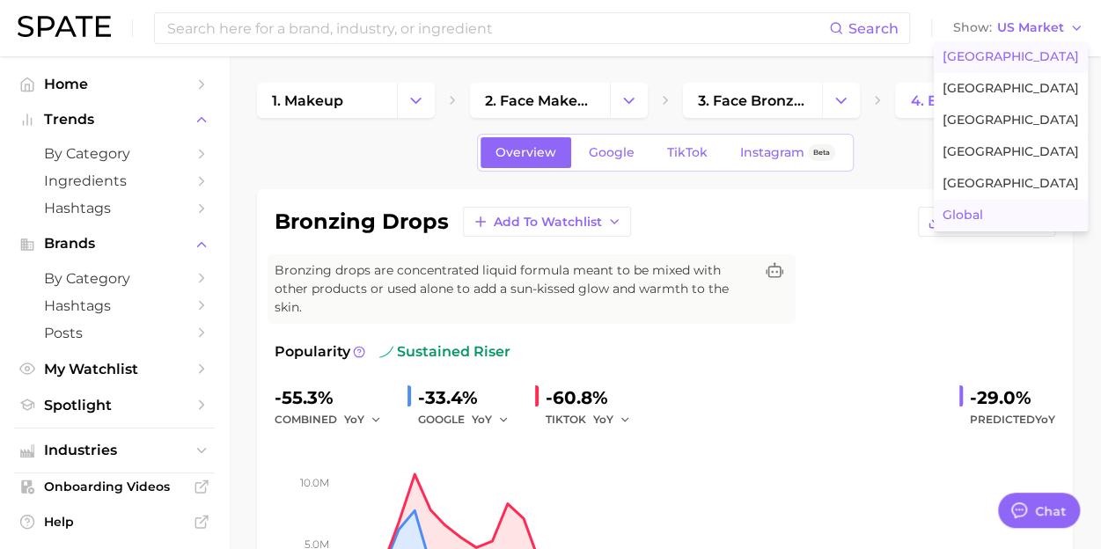
click at [991, 206] on button "Global" at bounding box center [1011, 216] width 154 height 32
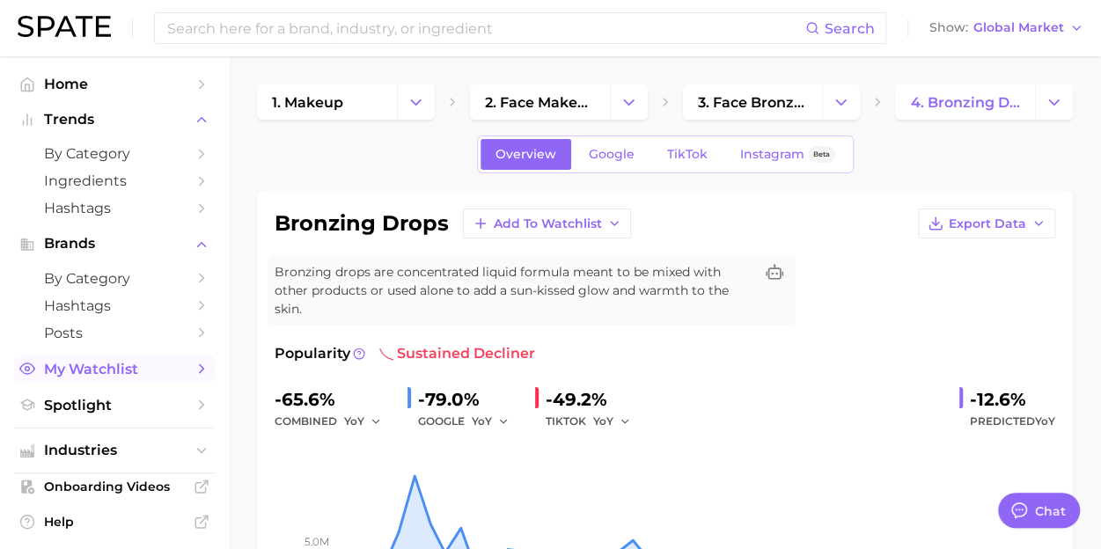
click at [119, 367] on span "My Watchlist" at bounding box center [114, 369] width 141 height 17
